Goal: Task Accomplishment & Management: Complete application form

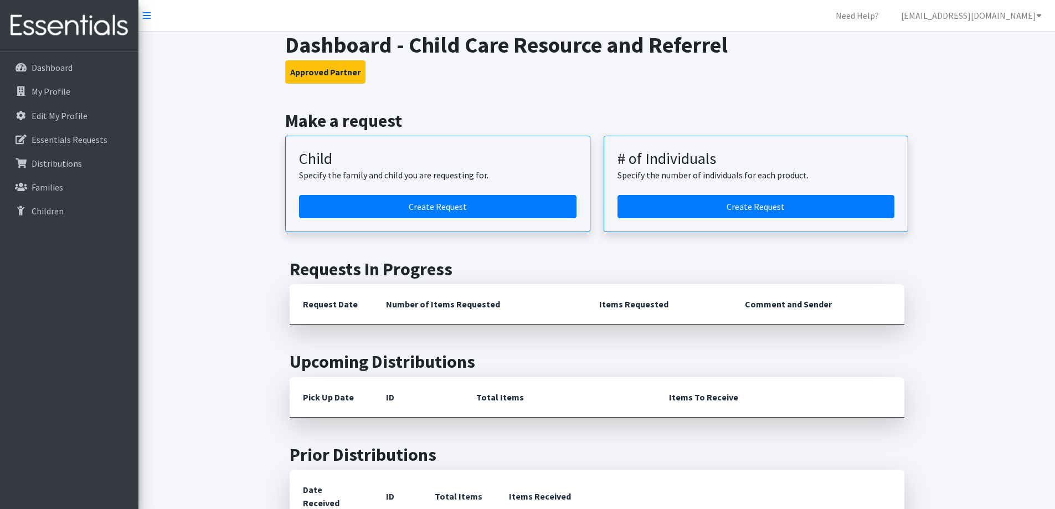
scroll to position [166, 0]
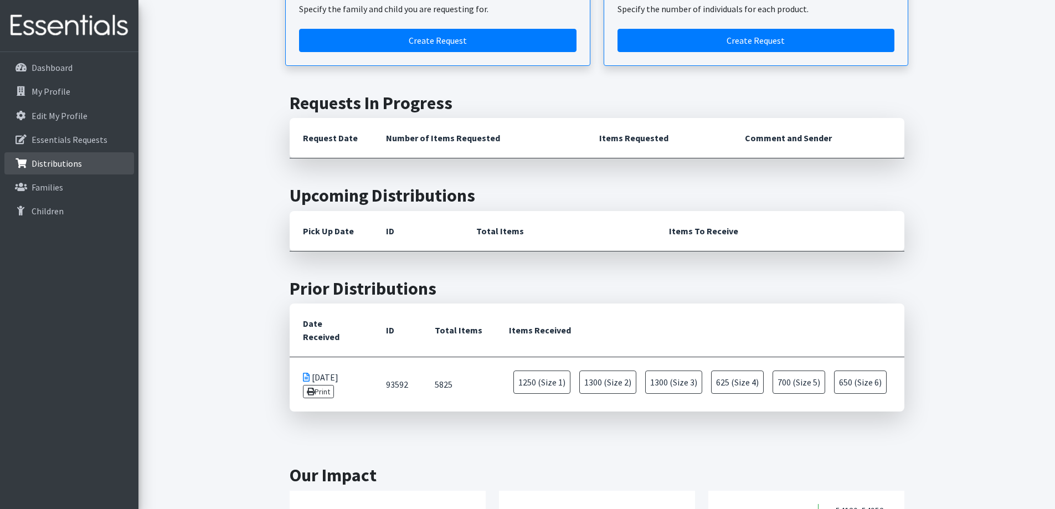
click at [90, 171] on link "Distributions" at bounding box center [69, 163] width 130 height 22
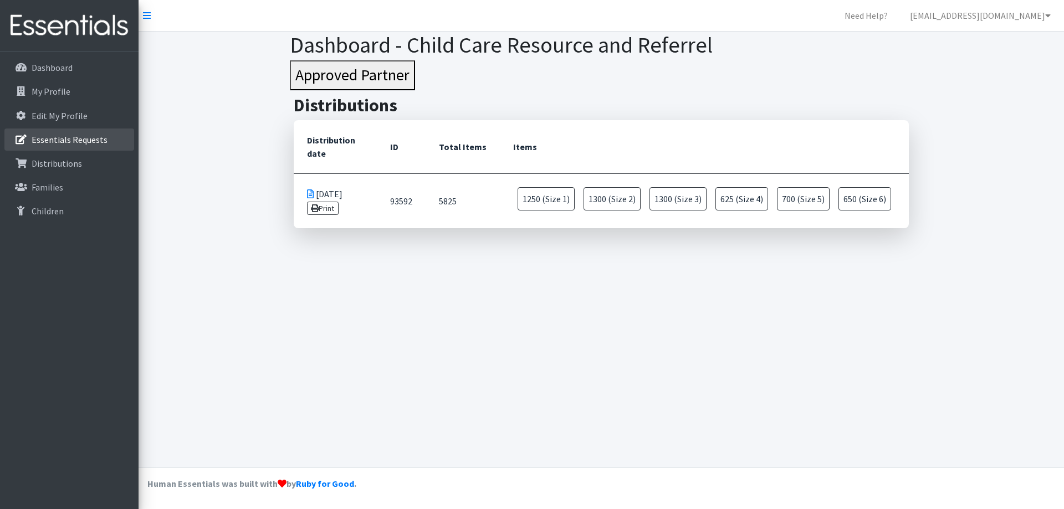
click at [95, 138] on p "Essentials Requests" at bounding box center [70, 139] width 76 height 11
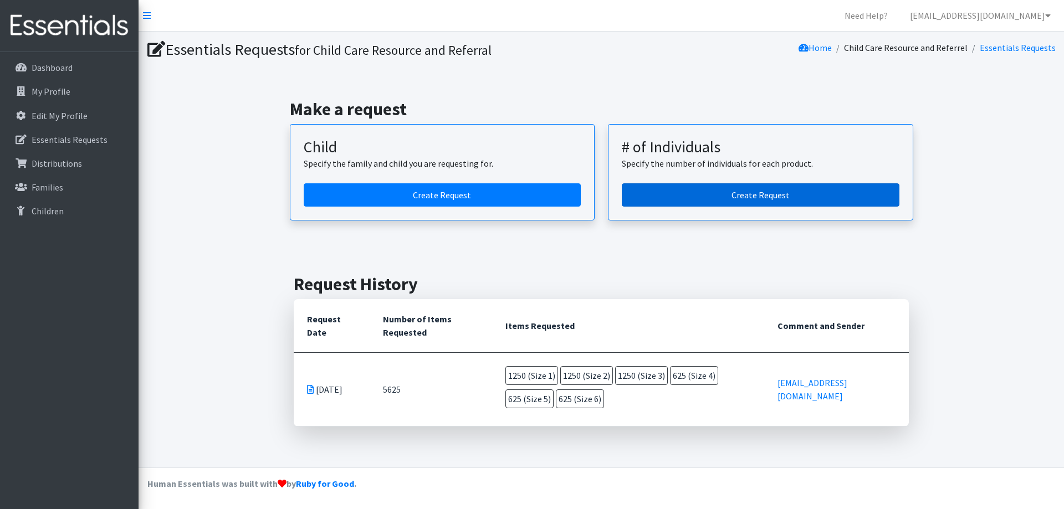
click at [684, 192] on link "Create Request" at bounding box center [761, 194] width 278 height 23
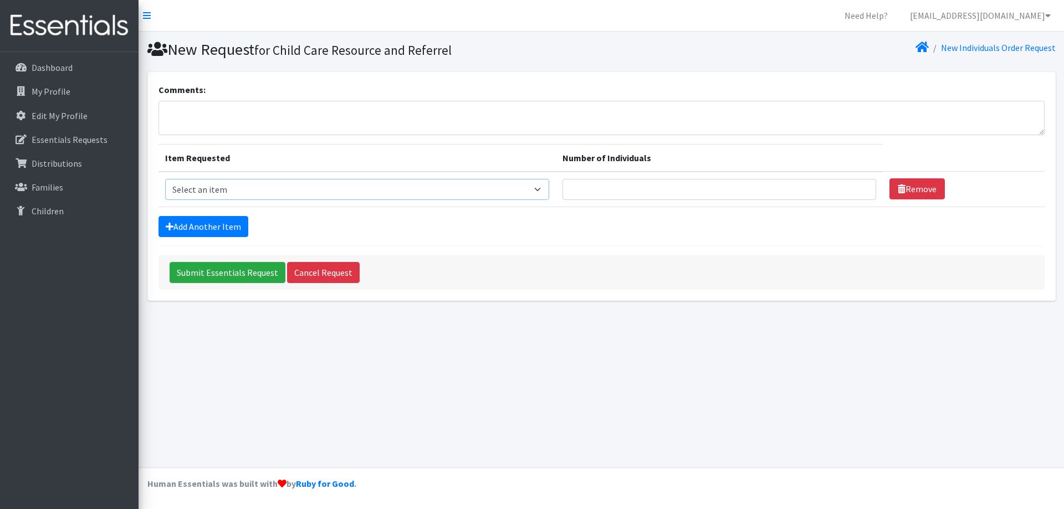
click at [441, 193] on select "Select an item (Newborn) (Preemie) (Size 1) (Size 2) (Size 3) (Size 4) (Size 5)…" at bounding box center [357, 189] width 384 height 21
select select "14508"
click at [165, 179] on select "Select an item (Newborn) (Preemie) (Size 1) (Size 2) (Size 3) (Size 4) (Size 5)…" at bounding box center [357, 189] width 384 height 21
click at [702, 189] on input "Number of Individuals" at bounding box center [719, 189] width 314 height 21
click at [211, 226] on link "Add Another Item" at bounding box center [203, 226] width 90 height 21
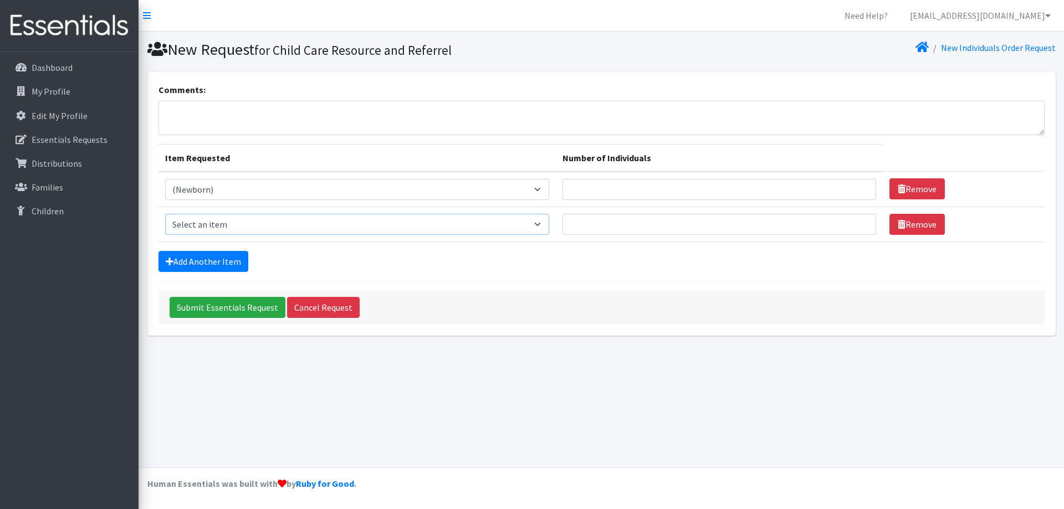
click at [227, 217] on select "Select an item (Newborn) (Preemie) (Size 1) (Size 2) (Size 3) (Size 4) (Size 5)…" at bounding box center [357, 224] width 384 height 21
select select "14509"
click at [165, 214] on select "Select an item (Newborn) (Preemie) (Size 1) (Size 2) (Size 3) (Size 4) (Size 5)…" at bounding box center [357, 224] width 384 height 21
click at [193, 265] on link "Add Another Item" at bounding box center [203, 261] width 90 height 21
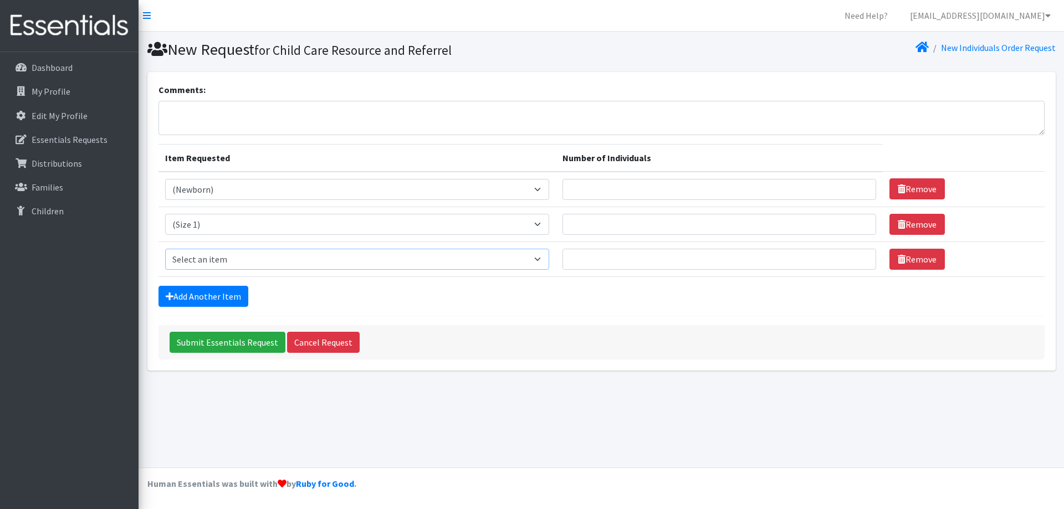
click at [198, 264] on select "Select an item (Newborn) (Preemie) (Size 1) (Size 2) (Size 3) (Size 4) (Size 5)…" at bounding box center [357, 259] width 384 height 21
select select "14510"
click at [165, 249] on select "Select an item (Newborn) (Preemie) (Size 1) (Size 2) (Size 3) (Size 4) (Size 5)…" at bounding box center [357, 259] width 384 height 21
click at [210, 296] on link "Add Another Item" at bounding box center [203, 296] width 90 height 21
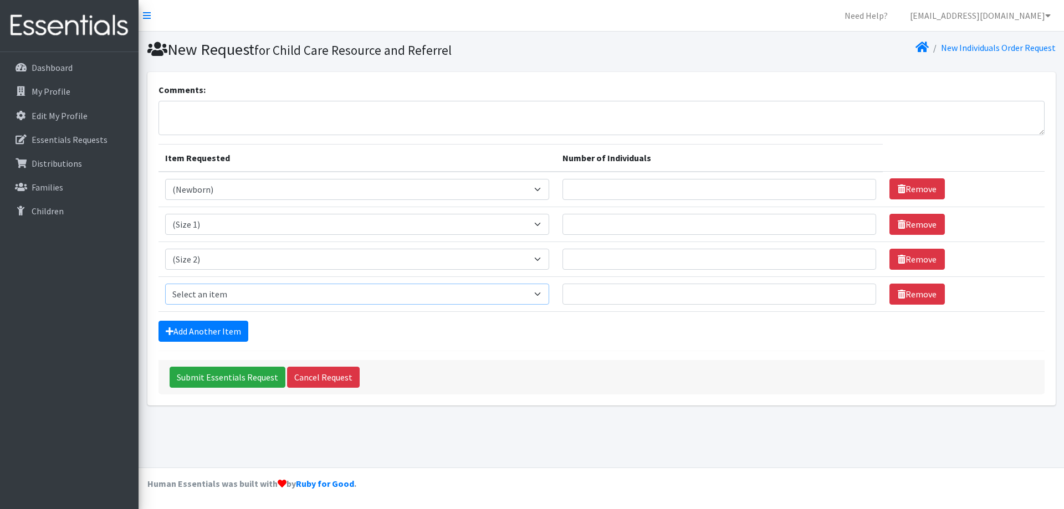
click at [212, 291] on select "Select an item (Newborn) (Preemie) (Size 1) (Size 2) (Size 3) (Size 4) (Size 5)…" at bounding box center [357, 294] width 384 height 21
select select "14507"
click at [165, 284] on select "Select an item (Newborn) (Preemie) (Size 1) (Size 2) (Size 3) (Size 4) (Size 5)…" at bounding box center [357, 294] width 384 height 21
click at [201, 331] on link "Add Another Item" at bounding box center [203, 331] width 90 height 21
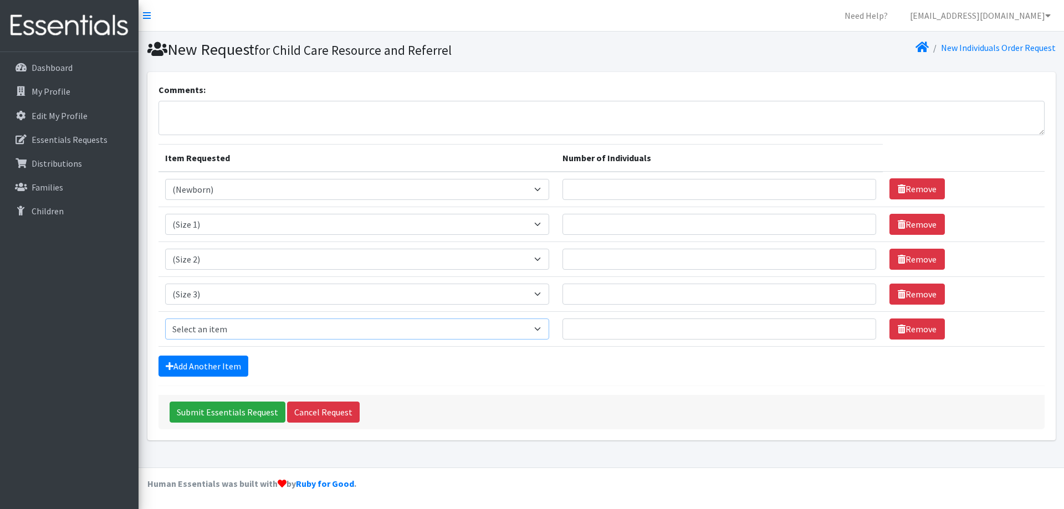
click at [204, 330] on select "Select an item (Newborn) (Preemie) (Size 1) (Size 2) (Size 3) (Size 4) (Size 5)…" at bounding box center [357, 329] width 384 height 21
select select "14512"
click at [165, 319] on select "Select an item (Newborn) (Preemie) (Size 1) (Size 2) (Size 3) (Size 4) (Size 5)…" at bounding box center [357, 329] width 384 height 21
click at [199, 366] on link "Add Another Item" at bounding box center [203, 366] width 90 height 21
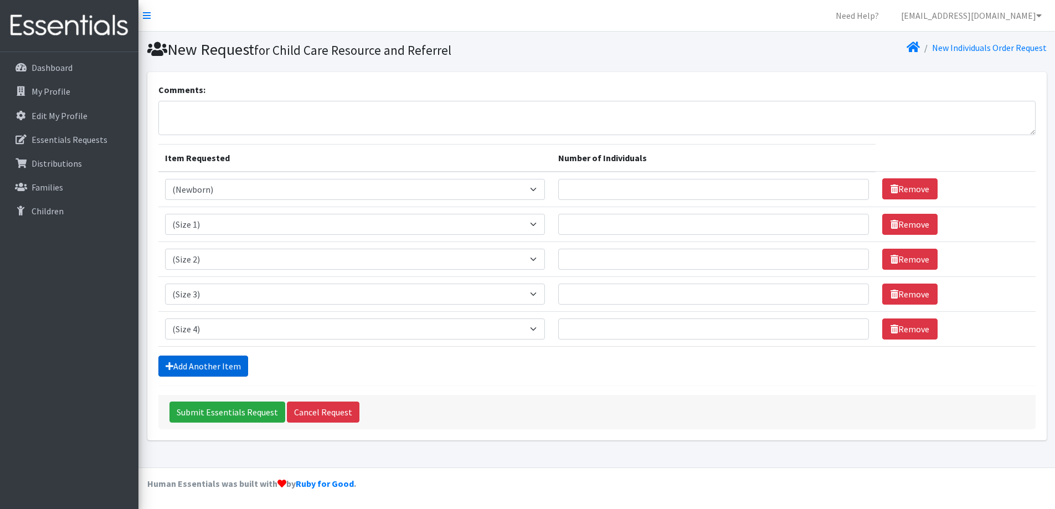
scroll to position [17, 0]
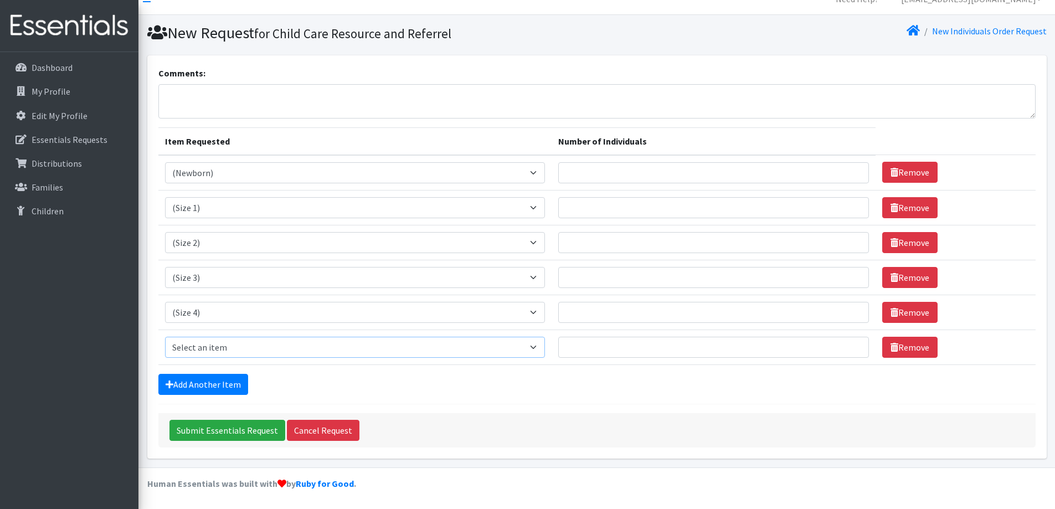
click at [210, 352] on select "Select an item (Newborn) (Preemie) (Size 1) (Size 2) (Size 3) (Size 4) (Size 5)…" at bounding box center [355, 347] width 380 height 21
select select "14488"
click at [165, 337] on select "Select an item (Newborn) (Preemie) (Size 1) (Size 2) (Size 3) (Size 4) (Size 5)…" at bounding box center [355, 347] width 380 height 21
click at [208, 383] on link "Add Another Item" at bounding box center [203, 384] width 90 height 21
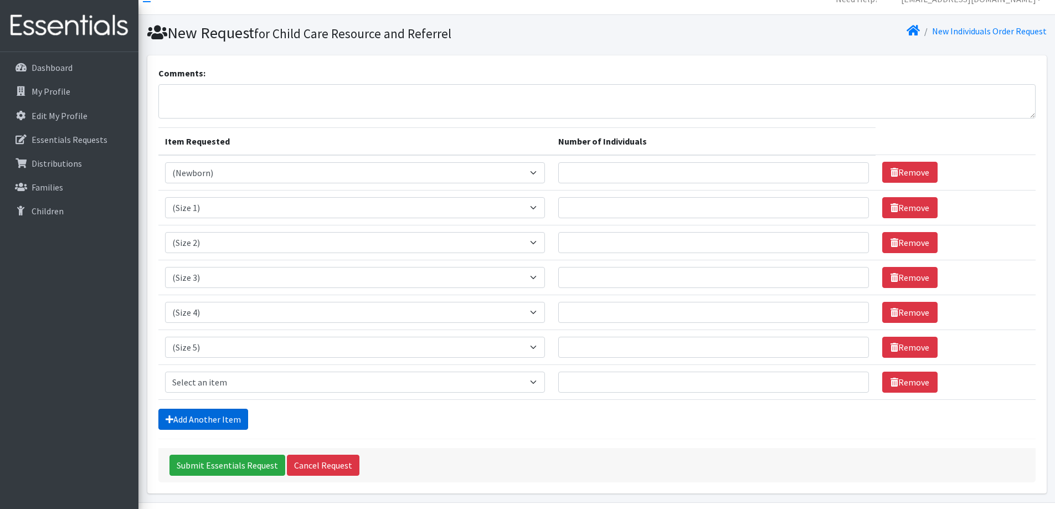
scroll to position [52, 0]
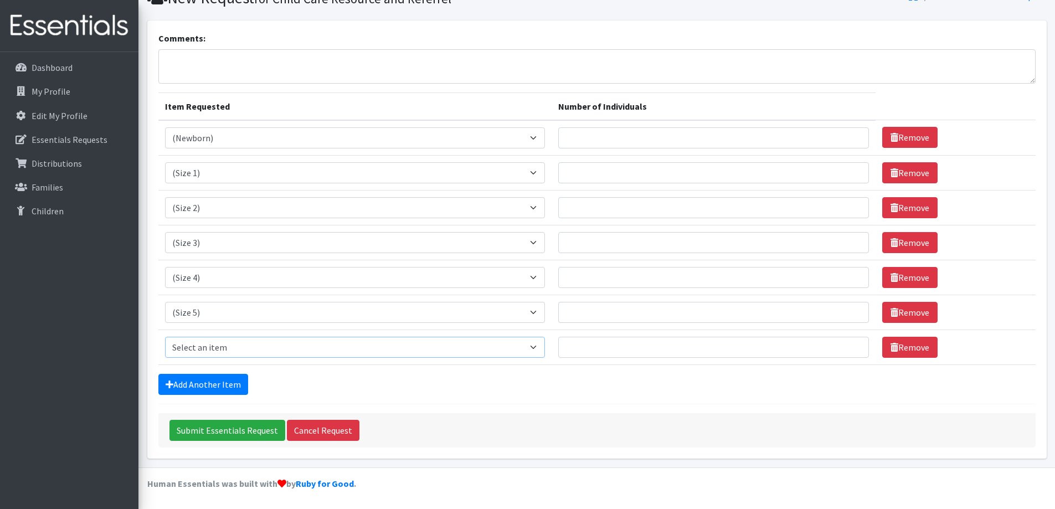
click at [218, 345] on select "Select an item (Newborn) (Preemie) (Size 1) (Size 2) (Size 3) (Size 4) (Size 5)…" at bounding box center [355, 347] width 380 height 21
select select "14491"
click at [165, 337] on select "Select an item (Newborn) (Preemie) (Size 1) (Size 2) (Size 3) (Size 4) (Size 5)…" at bounding box center [355, 347] width 380 height 21
click at [203, 383] on link "Add Another Item" at bounding box center [203, 384] width 90 height 21
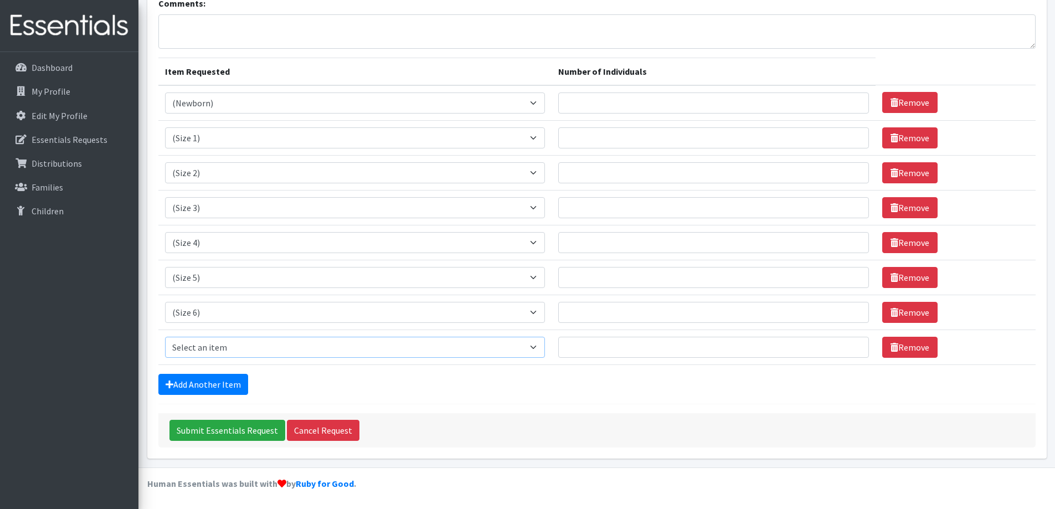
click at [212, 345] on select "Select an item (Newborn) (Preemie) (Size 1) (Size 2) (Size 3) (Size 4) (Size 5)…" at bounding box center [355, 347] width 380 height 21
select select "14504"
click at [165, 337] on select "Select an item (Newborn) (Preemie) (Size 1) (Size 2) (Size 3) (Size 4) (Size 5)…" at bounding box center [355, 347] width 380 height 21
click at [217, 383] on link "Add Another Item" at bounding box center [203, 384] width 90 height 21
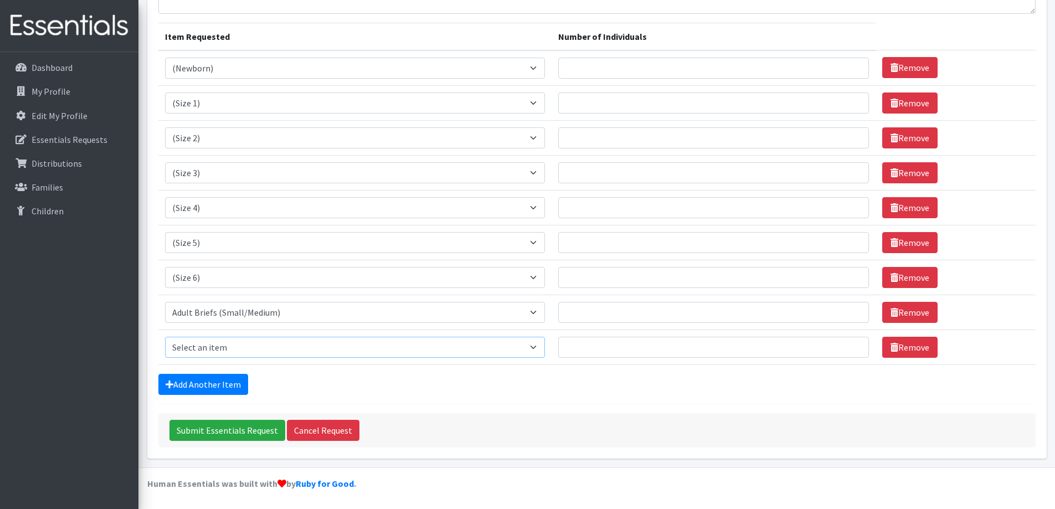
click at [260, 343] on select "Select an item (Newborn) (Preemie) (Size 1) (Size 2) (Size 3) (Size 4) (Size 5)…" at bounding box center [355, 347] width 380 height 21
select select "14497"
click at [165, 337] on select "Select an item (Newborn) (Preemie) (Size 1) (Size 2) (Size 3) (Size 4) (Size 5)…" at bounding box center [355, 347] width 380 height 21
click at [210, 384] on link "Add Another Item" at bounding box center [203, 384] width 90 height 21
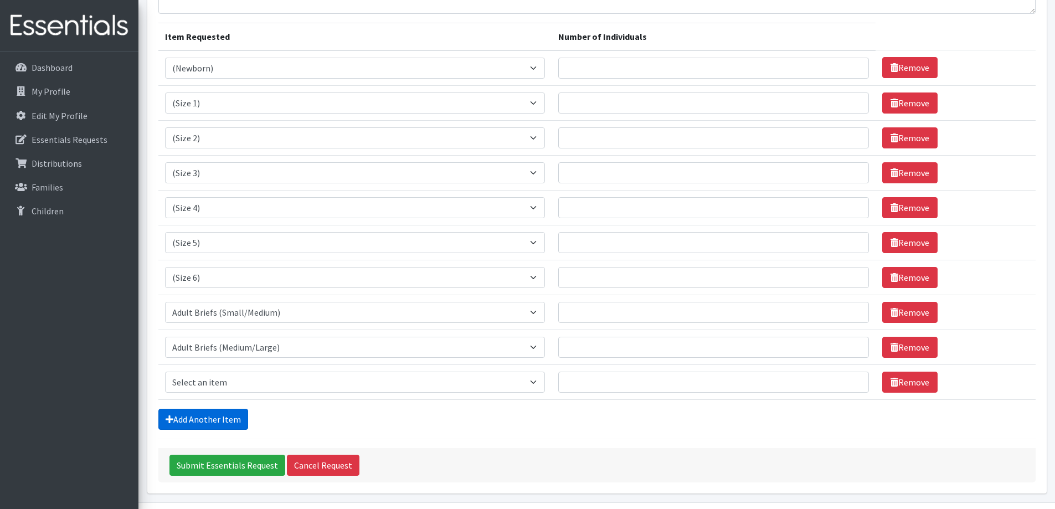
scroll to position [156, 0]
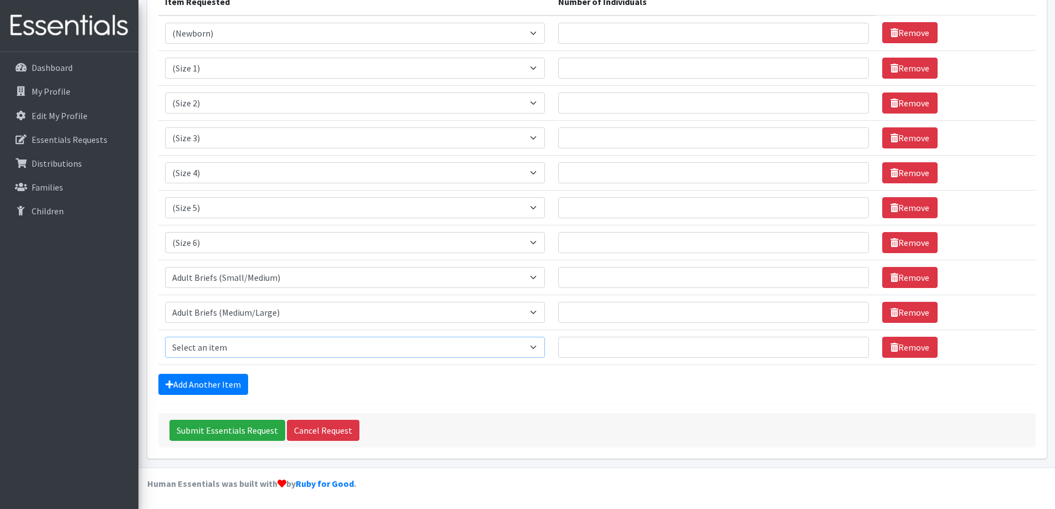
click at [223, 351] on select "Select an item (Newborn) (Preemie) (Size 1) (Size 2) (Size 3) (Size 4) (Size 5)…" at bounding box center [355, 347] width 380 height 21
select select "14505"
click at [165, 337] on select "Select an item (Newborn) (Preemie) (Size 1) (Size 2) (Size 3) (Size 4) (Size 5)…" at bounding box center [355, 347] width 380 height 21
click at [226, 377] on link "Add Another Item" at bounding box center [203, 384] width 90 height 21
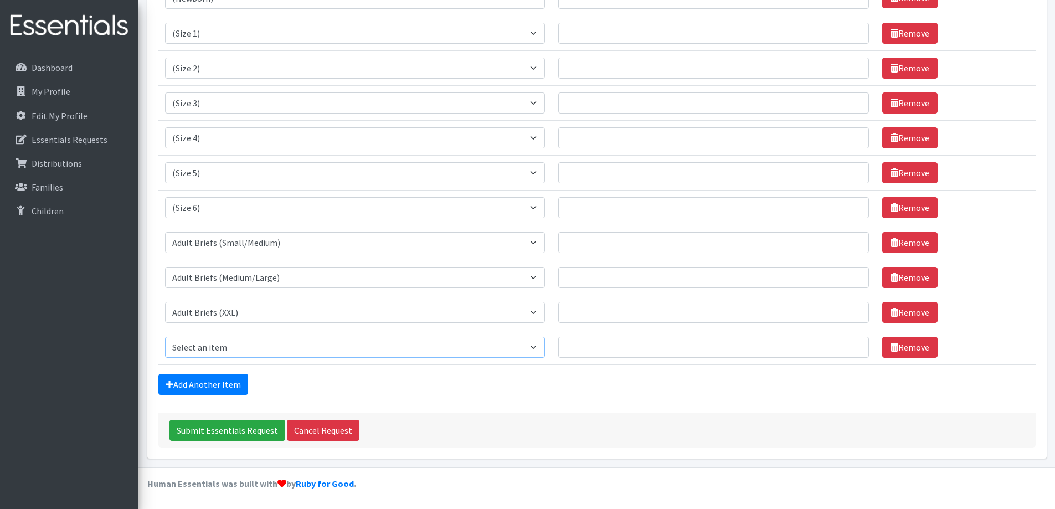
click at [230, 340] on select "Select an item (Newborn) (Preemie) (Size 1) (Size 2) (Size 3) (Size 4) (Size 5)…" at bounding box center [355, 347] width 380 height 21
select select "14484"
click at [165, 337] on select "Select an item (Newborn) (Preemie) (Size 1) (Size 2) (Size 3) (Size 4) (Size 5)…" at bounding box center [355, 347] width 380 height 21
click at [224, 384] on link "Add Another Item" at bounding box center [203, 384] width 90 height 21
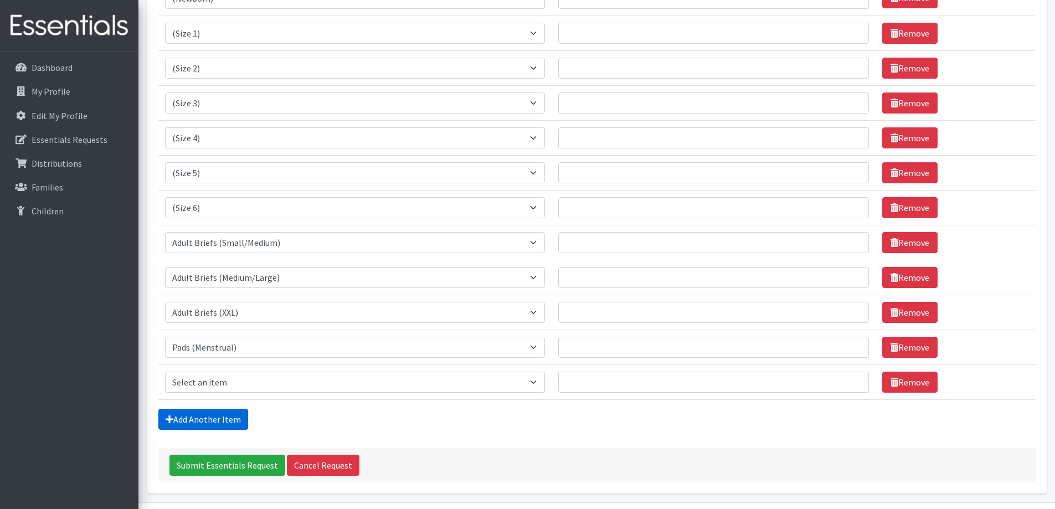
scroll to position [226, 0]
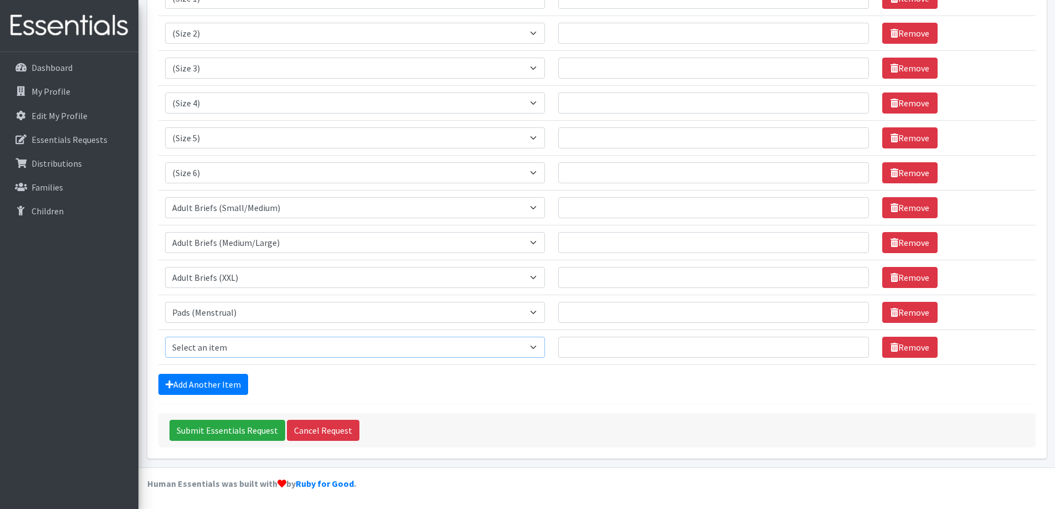
click at [226, 352] on select "Select an item (Newborn) (Preemie) (Size 1) (Size 2) (Size 3) (Size 4) (Size 5)…" at bounding box center [355, 347] width 380 height 21
select select "14485"
click at [165, 337] on select "Select an item (Newborn) (Preemie) (Size 1) (Size 2) (Size 3) (Size 4) (Size 5)…" at bounding box center [355, 347] width 380 height 21
click at [305, 371] on form "Comments: Item Requested Number of Individuals Item Requested Select an item (N…" at bounding box center [596, 152] width 877 height 590
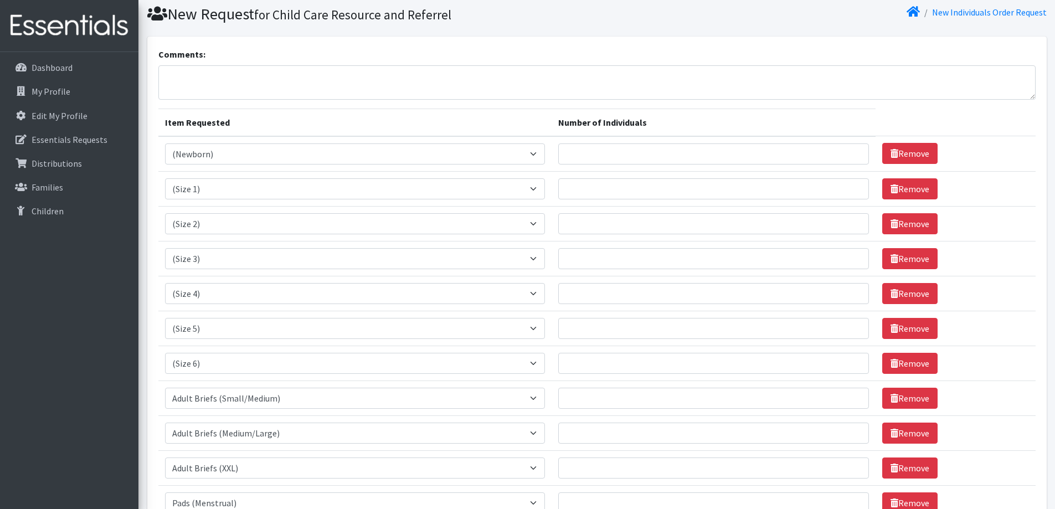
scroll to position [4, 0]
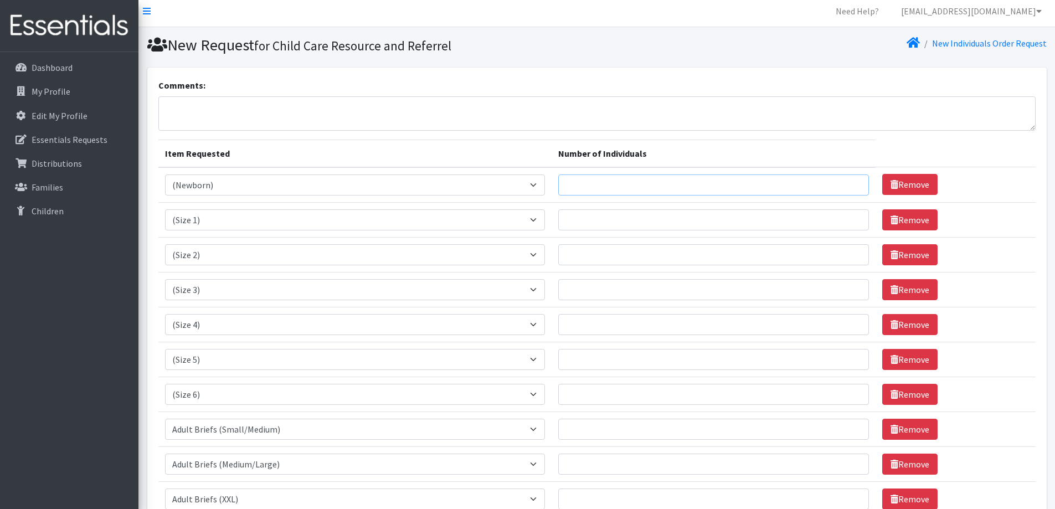
click at [628, 188] on input "Number of Individuals" at bounding box center [713, 184] width 311 height 21
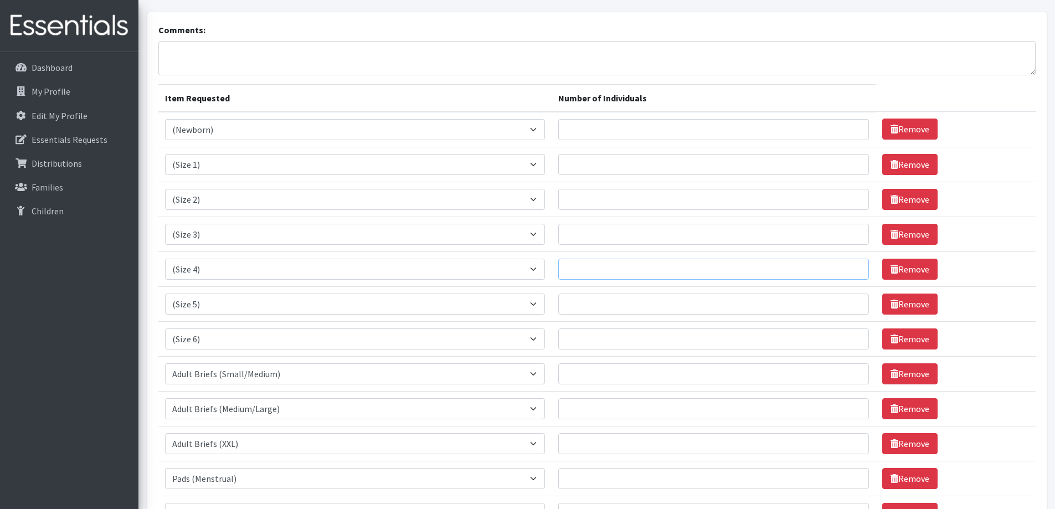
click at [643, 273] on input "Number of Individuals" at bounding box center [713, 269] width 311 height 21
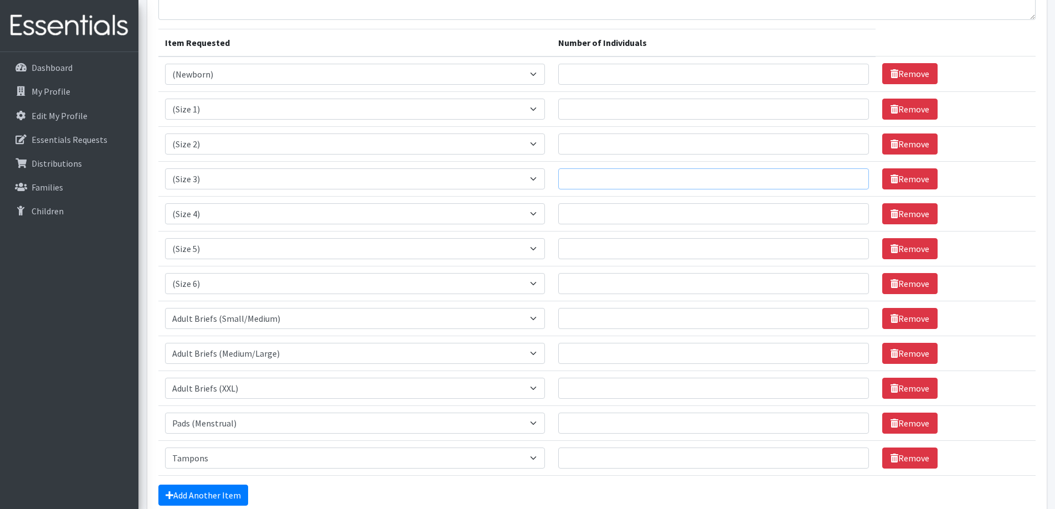
click at [620, 181] on input "Number of Individuals" at bounding box center [713, 178] width 311 height 21
click at [636, 69] on input "Number of Individuals" at bounding box center [713, 74] width 311 height 21
type input "8"
click at [631, 105] on input "Number of Individuals" at bounding box center [713, 109] width 311 height 21
type input "15"
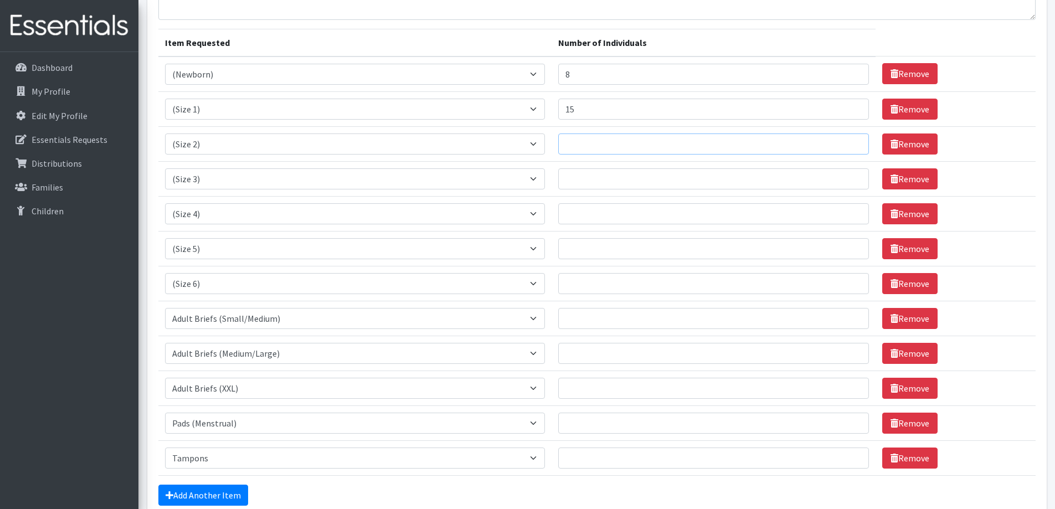
click at [593, 143] on input "Number of Individuals" at bounding box center [713, 143] width 311 height 21
type input "30"
click at [612, 181] on input "Number of Individuals" at bounding box center [713, 178] width 311 height 21
type input "5"
type input "40"
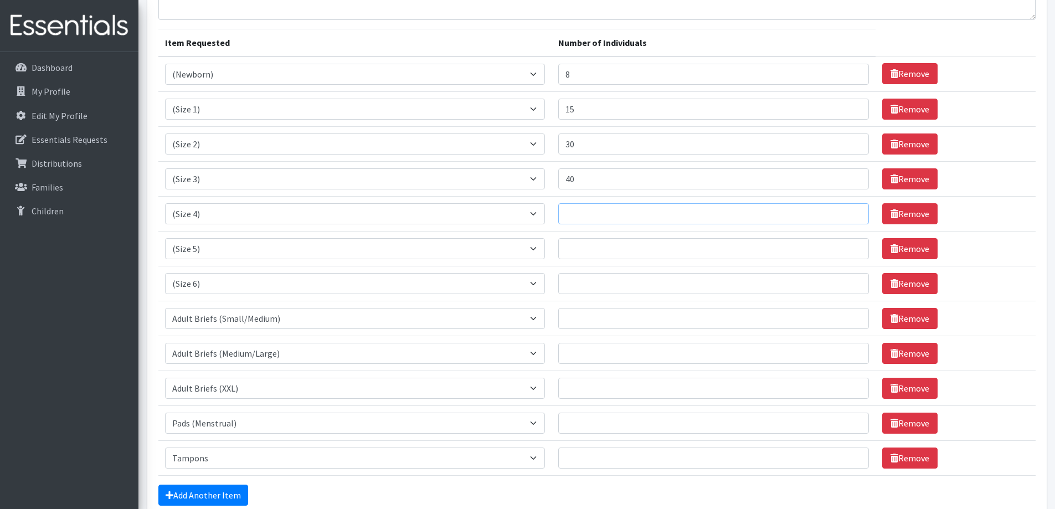
click at [609, 213] on input "Number of Individuals" at bounding box center [713, 213] width 311 height 21
type input "50"
click at [616, 246] on input "Number of Individuals" at bounding box center [713, 248] width 311 height 21
type input "50"
click at [632, 286] on input "Number of Individuals" at bounding box center [713, 283] width 311 height 21
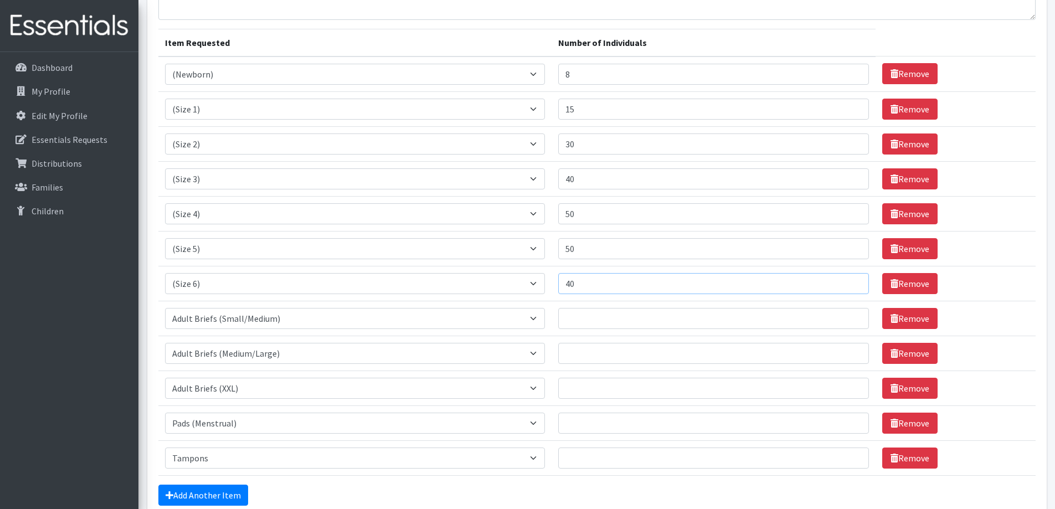
type input "40"
click at [633, 314] on input "Number of Individuals" at bounding box center [713, 318] width 311 height 21
click at [610, 423] on input "Number of Individuals" at bounding box center [713, 423] width 311 height 21
type input "50"
click at [610, 453] on input "Number of Individuals" at bounding box center [713, 458] width 311 height 21
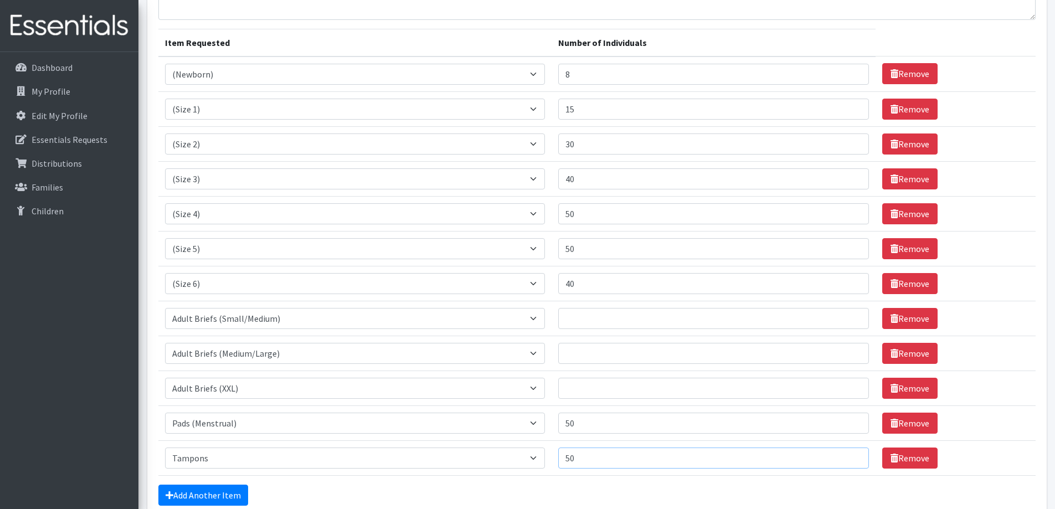
type input "50"
click at [591, 324] on input "Number of Individuals" at bounding box center [713, 318] width 311 height 21
type input "15"
click at [589, 352] on input "Number of Individuals" at bounding box center [713, 353] width 311 height 21
type input "15"
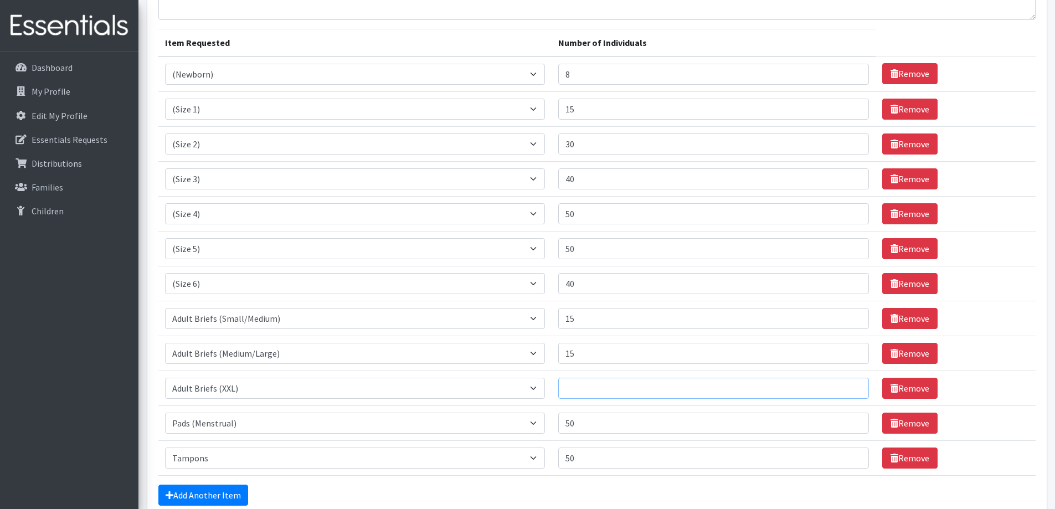
click at [597, 390] on input "Number of Individuals" at bounding box center [713, 388] width 311 height 21
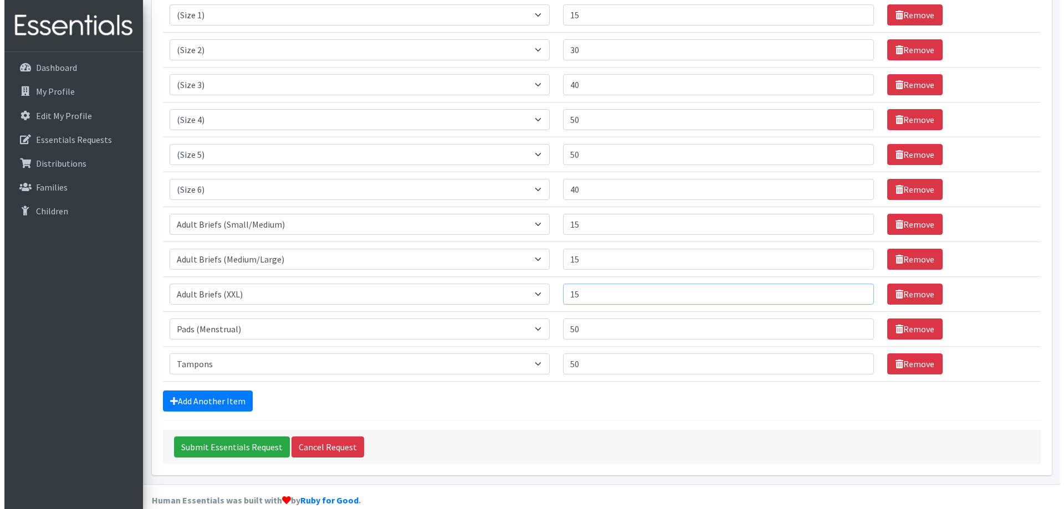
scroll to position [226, 0]
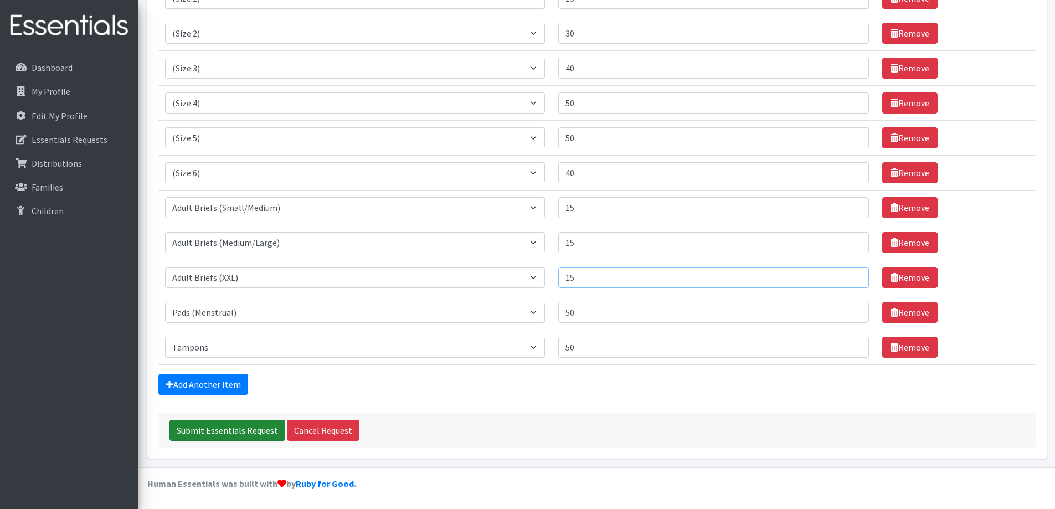
type input "15"
click at [240, 436] on input "Submit Essentials Request" at bounding box center [228, 430] width 116 height 21
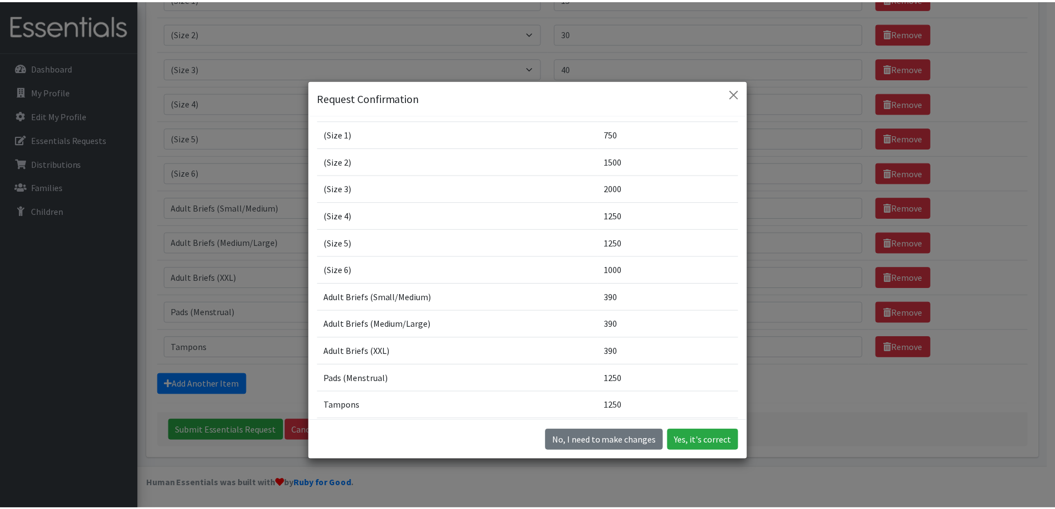
scroll to position [3, 0]
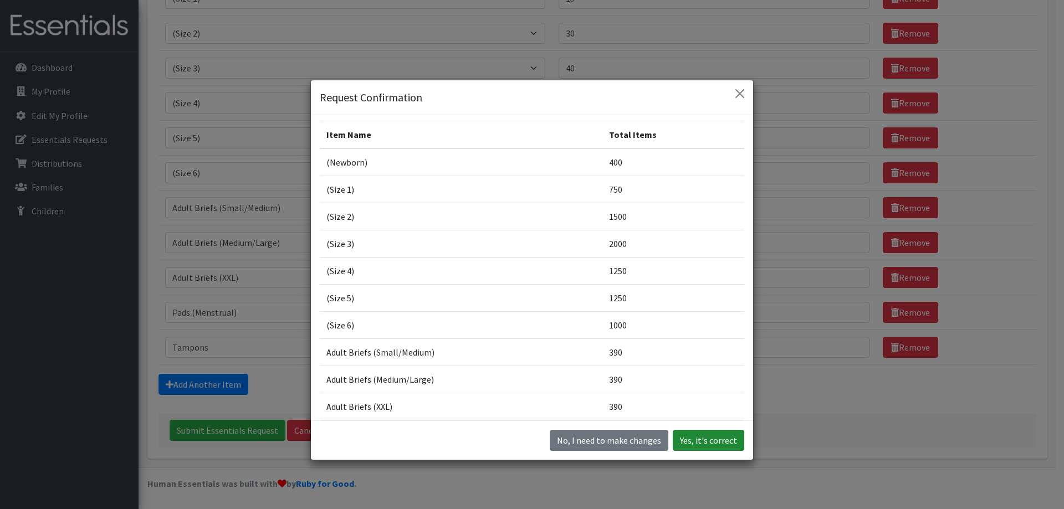
click at [702, 445] on button "Yes, it's correct" at bounding box center [707, 440] width 71 height 21
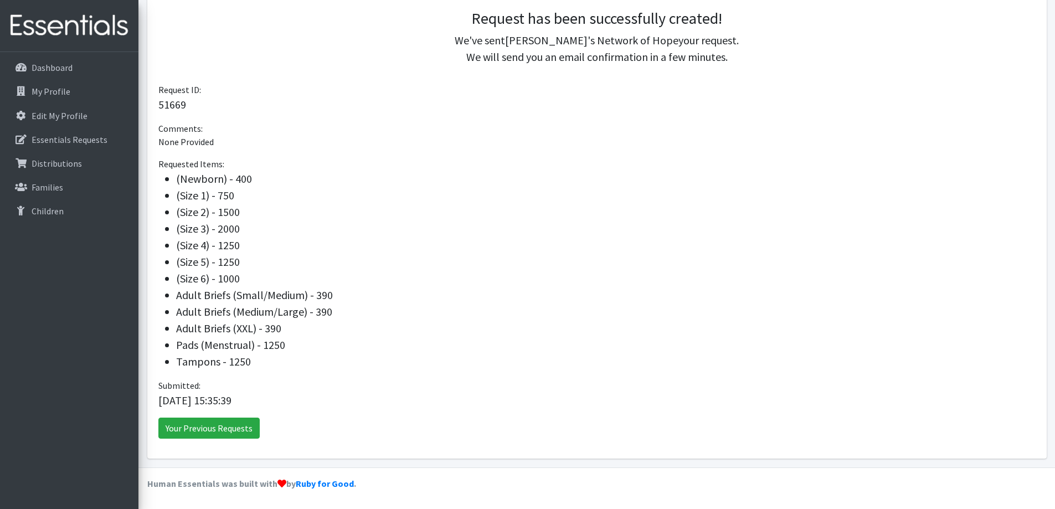
scroll to position [199, 0]
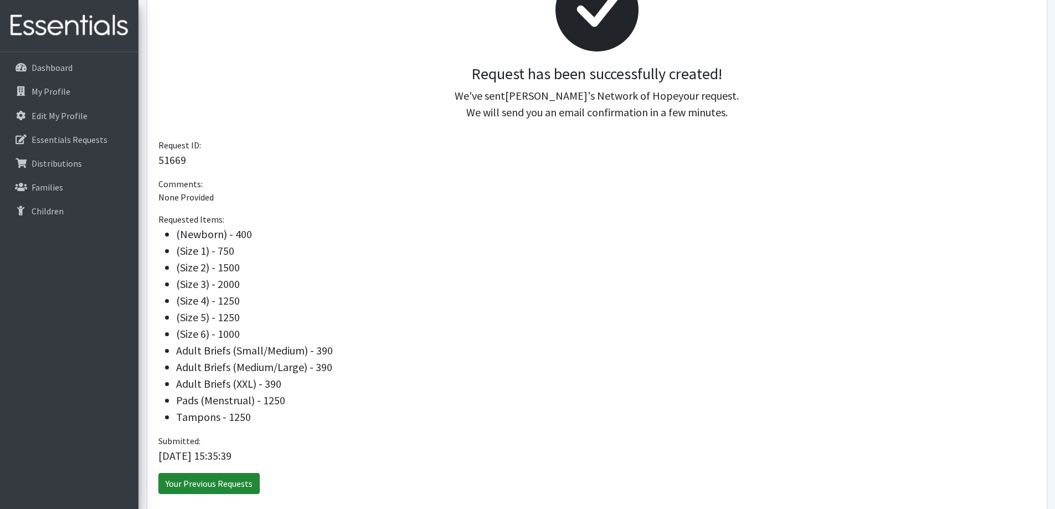
click at [212, 484] on link "Your Previous Requests" at bounding box center [208, 483] width 101 height 21
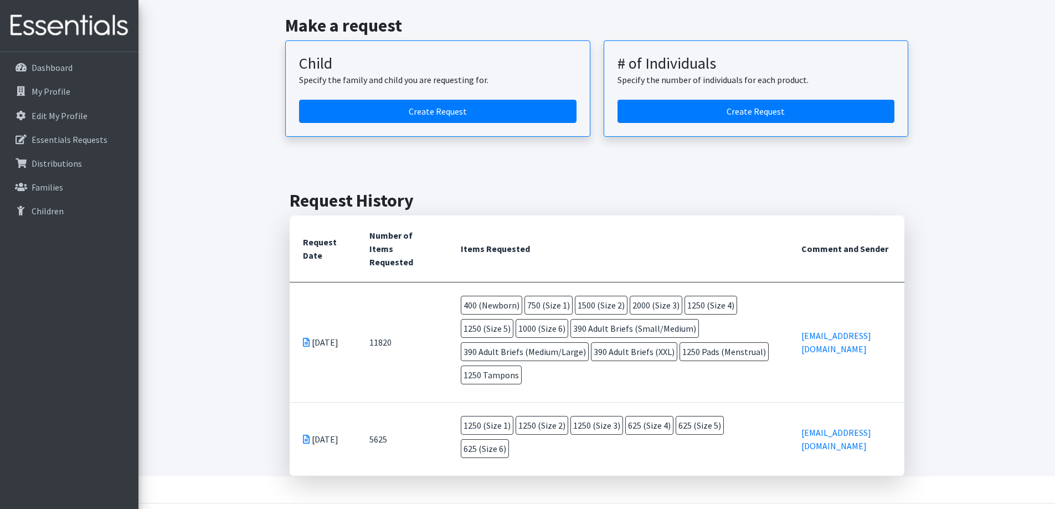
scroll to position [99, 0]
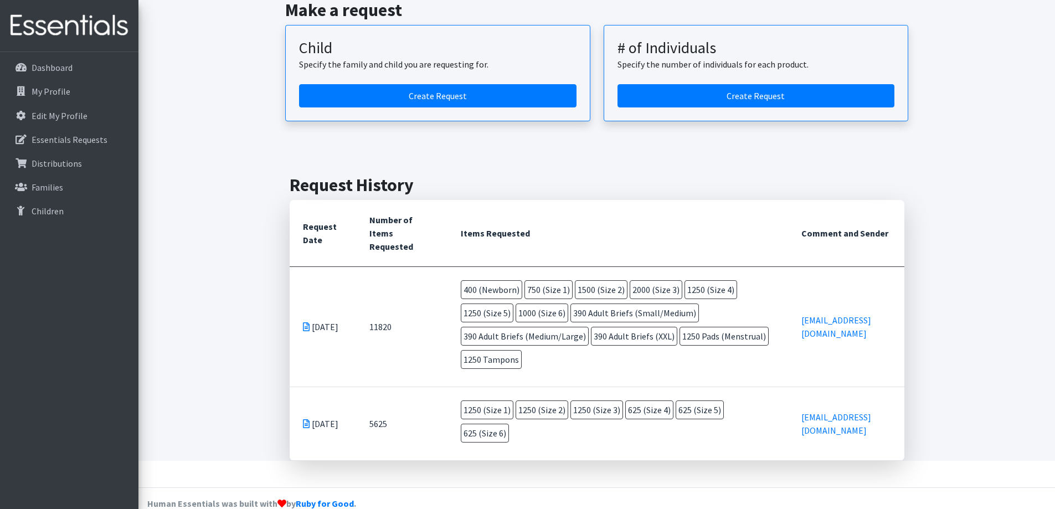
click at [307, 322] on icon at bounding box center [306, 326] width 7 height 9
click at [308, 322] on icon at bounding box center [306, 326] width 7 height 9
click at [306, 419] on icon at bounding box center [306, 423] width 7 height 9
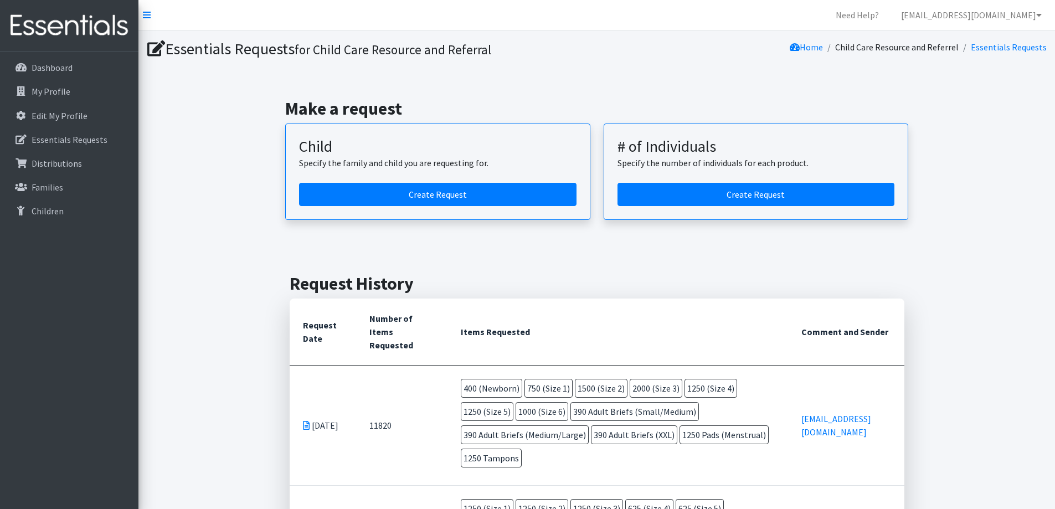
scroll to position [0, 0]
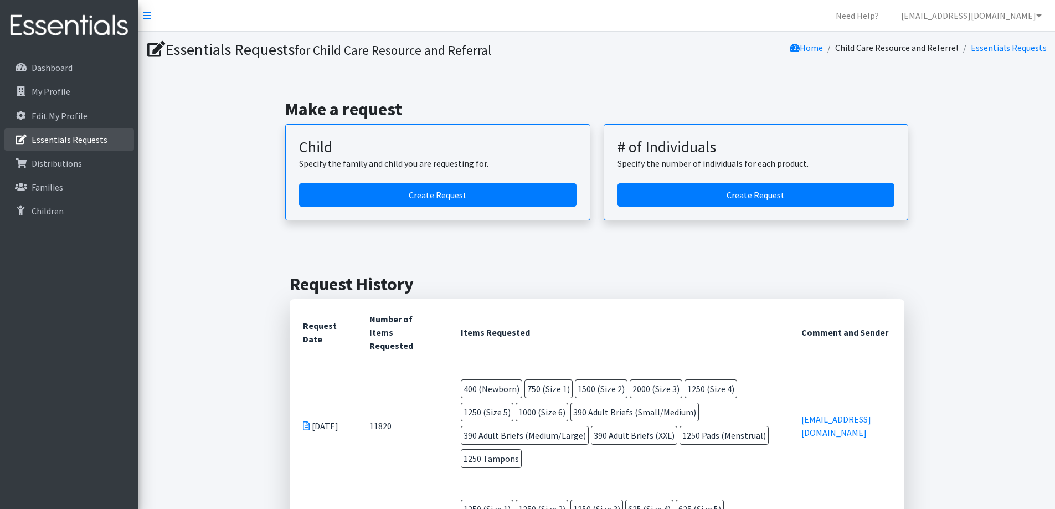
click at [44, 138] on p "Essentials Requests" at bounding box center [70, 139] width 76 height 11
click at [59, 161] on p "Distributions" at bounding box center [57, 163] width 50 height 11
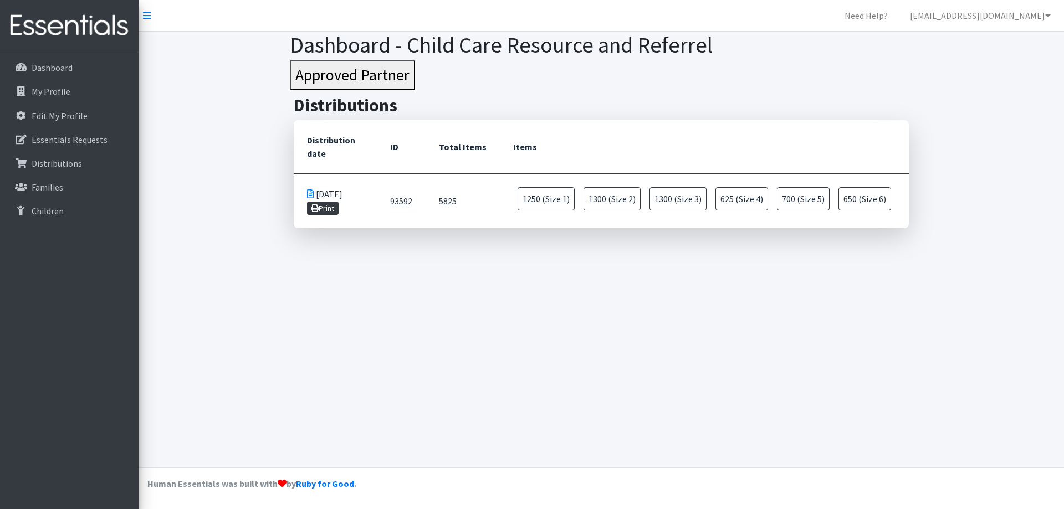
click at [321, 208] on link "Print" at bounding box center [323, 208] width 32 height 13
click at [58, 129] on link "Essentials Requests" at bounding box center [69, 140] width 130 height 22
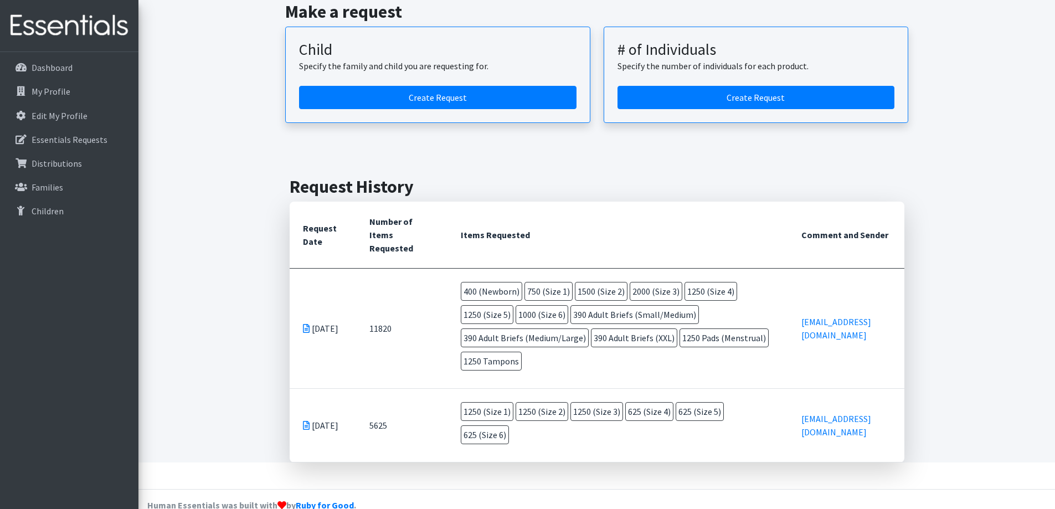
scroll to position [99, 0]
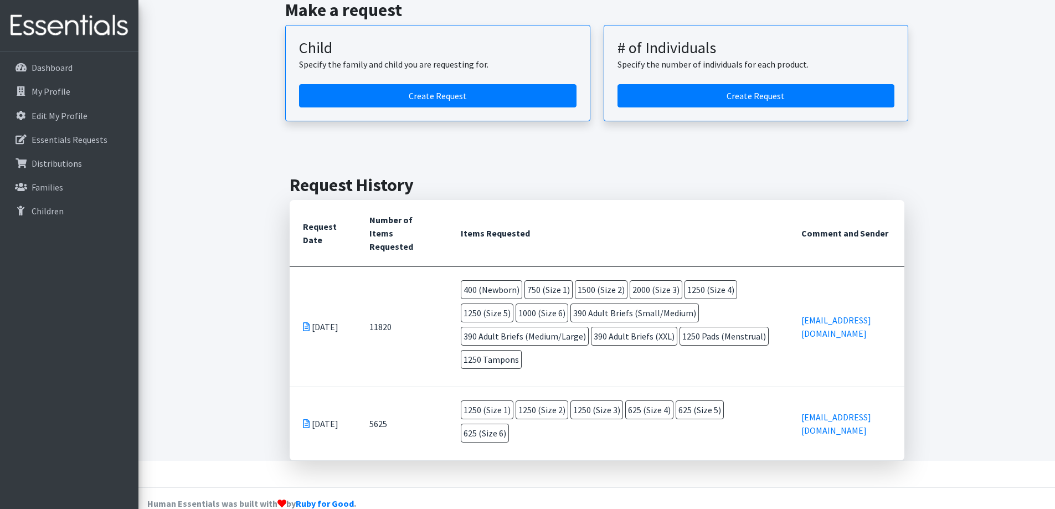
click at [301, 323] on td "[DATE]" at bounding box center [323, 326] width 66 height 120
click at [305, 322] on icon at bounding box center [306, 326] width 7 height 9
click at [64, 183] on link "Families" at bounding box center [69, 187] width 130 height 22
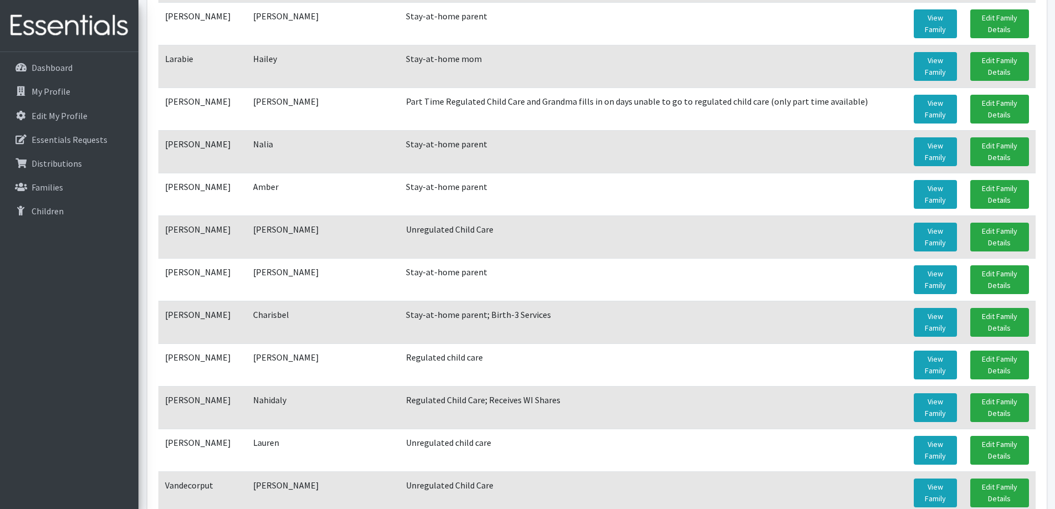
scroll to position [609, 0]
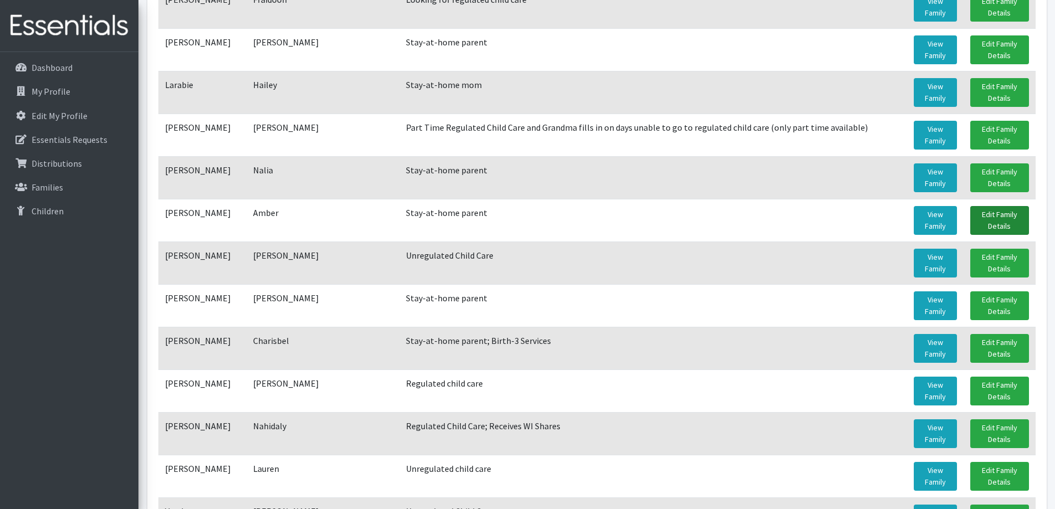
click at [1015, 217] on link "Edit Family Details" at bounding box center [999, 220] width 59 height 29
